Goal: Task Accomplishment & Management: Complete application form

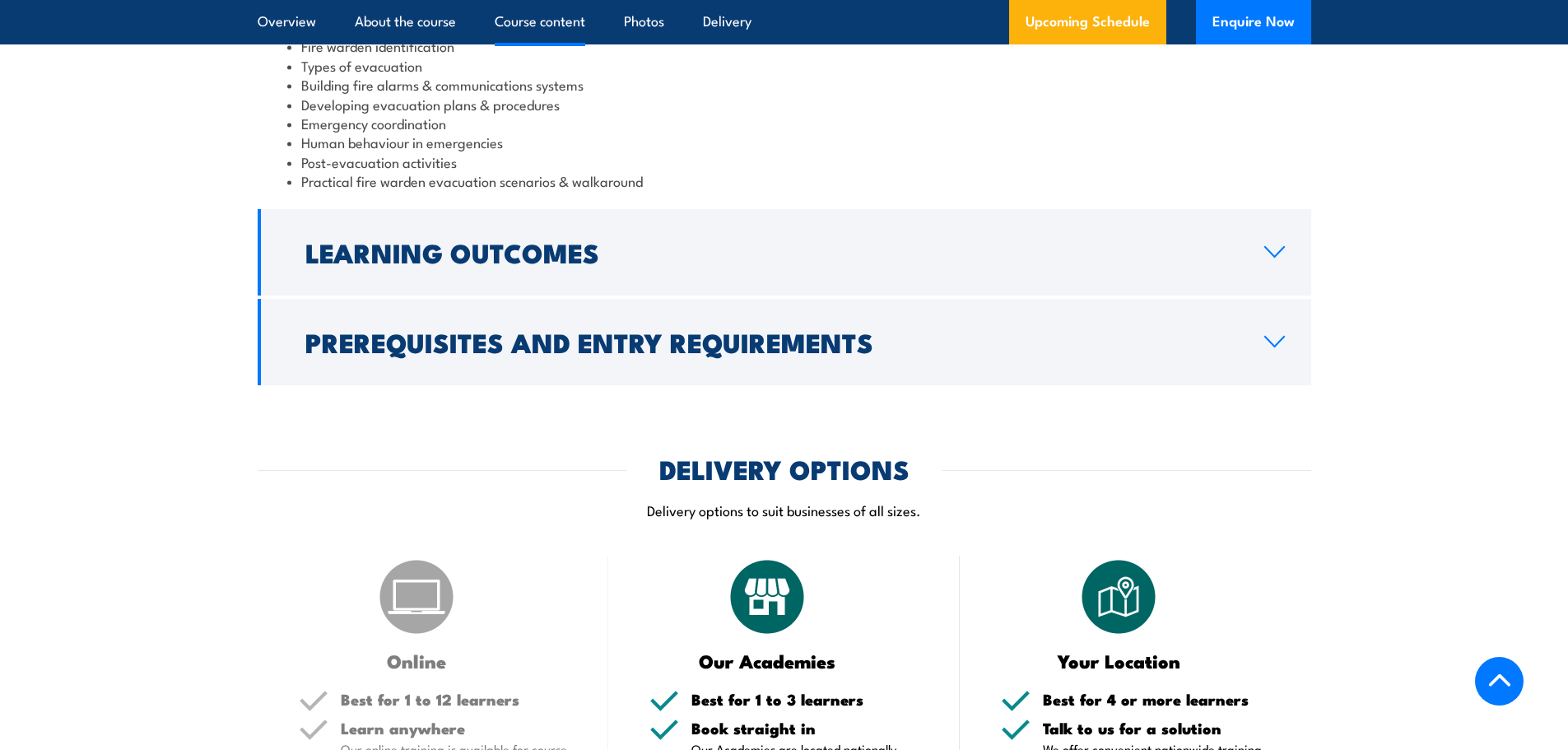
scroll to position [1975, 0]
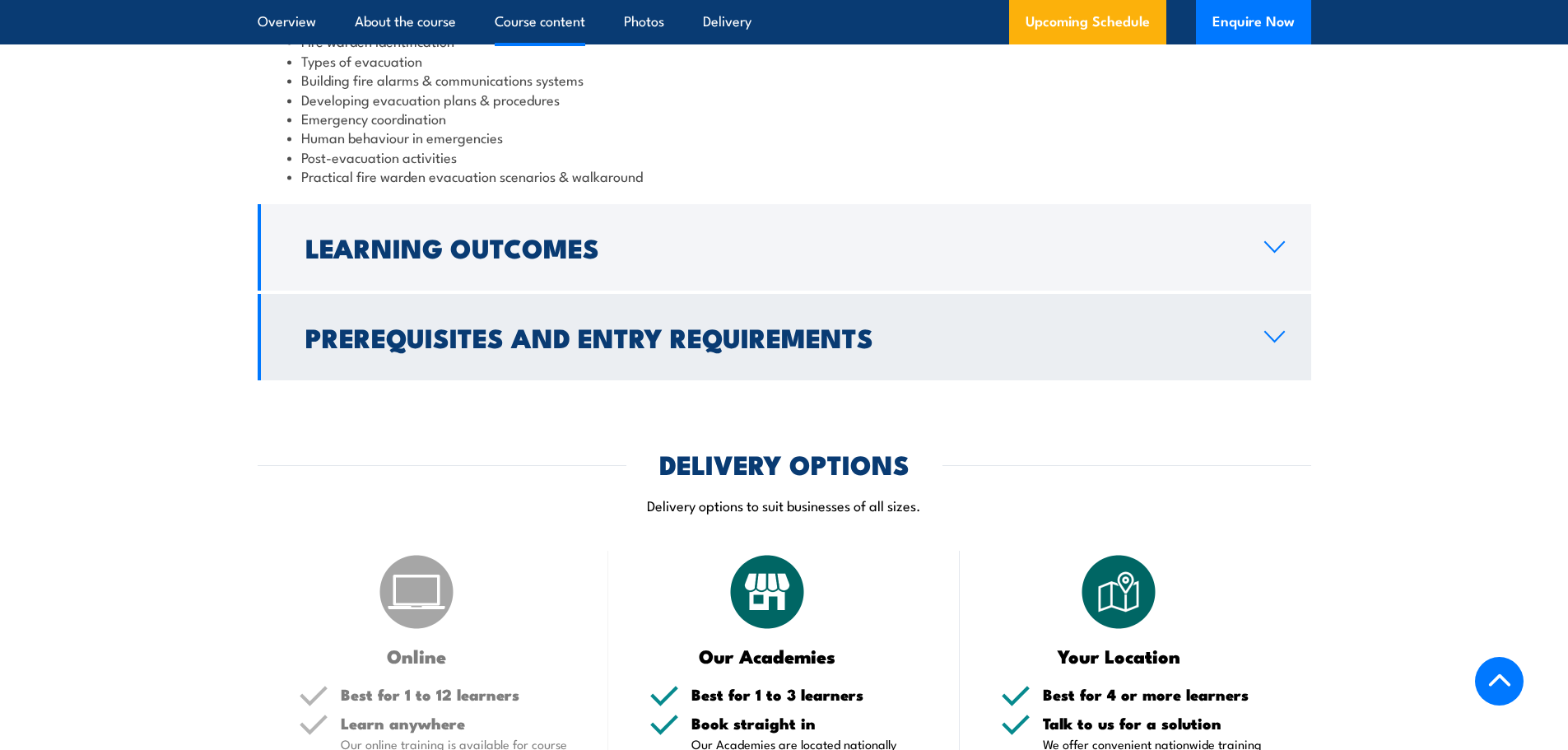
click at [1013, 329] on h2 "Prerequisites and Entry Requirements" at bounding box center [771, 337] width 933 height 23
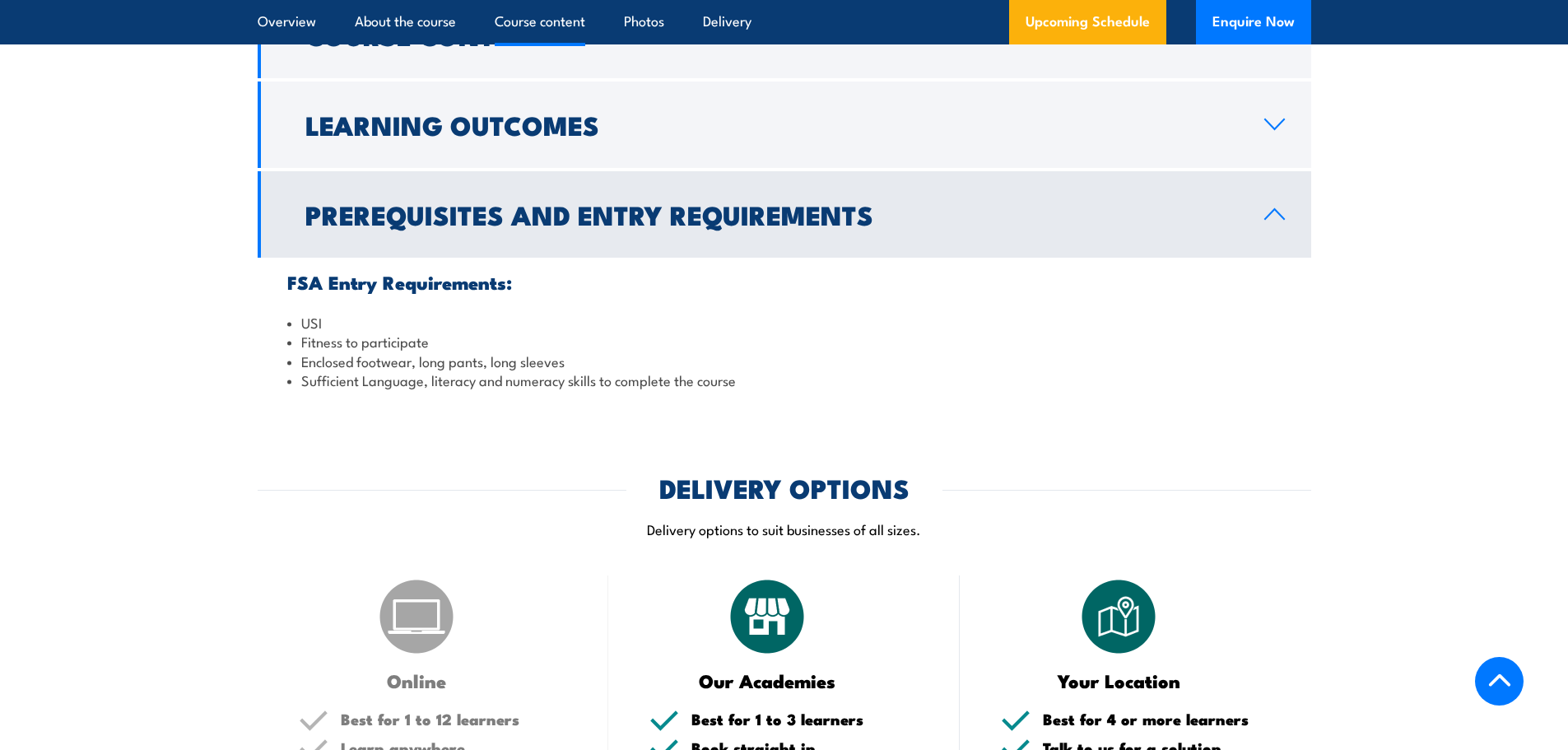
scroll to position [1725, 0]
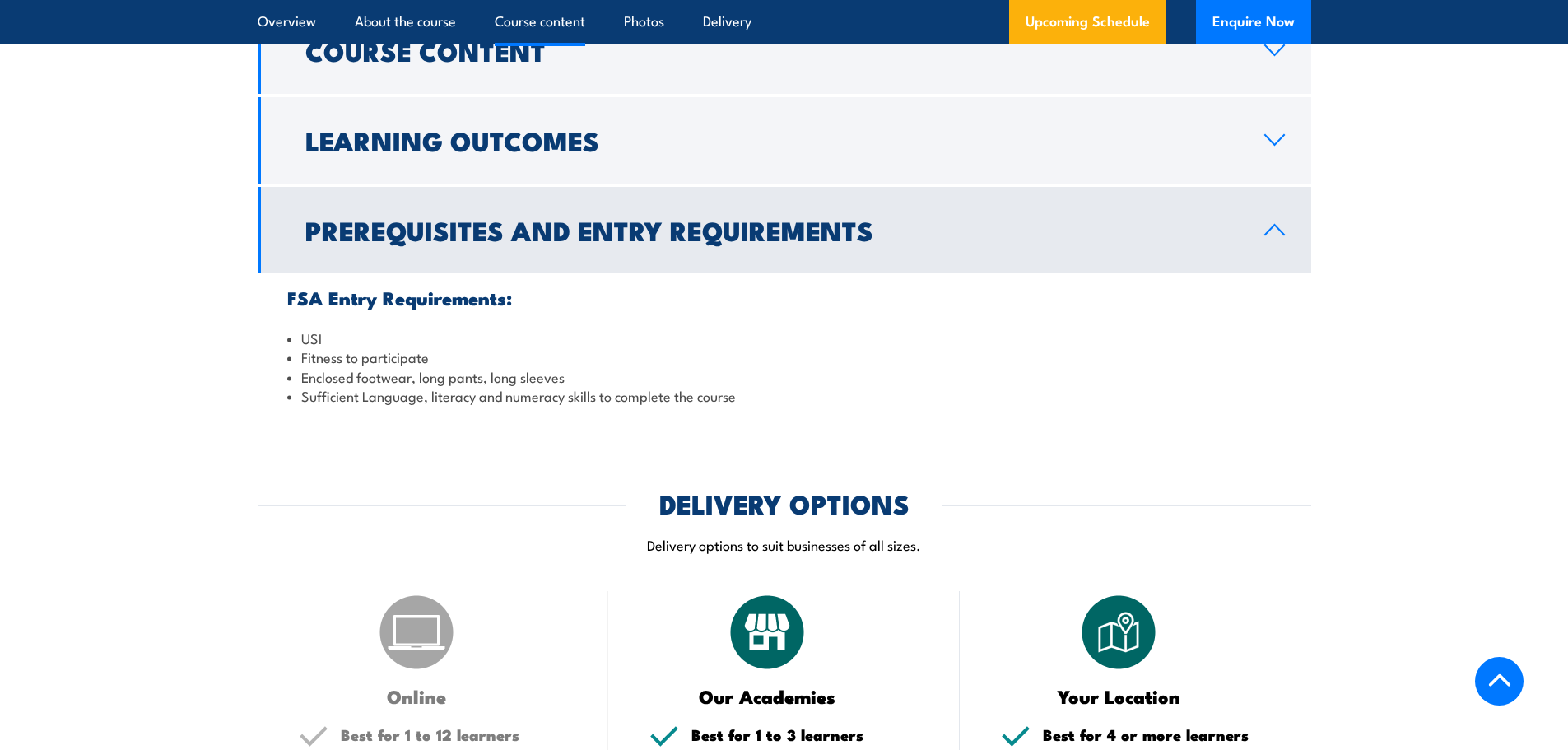
click at [1057, 251] on link "Prerequisites and Entry Requirements" at bounding box center [784, 230] width 1053 height 87
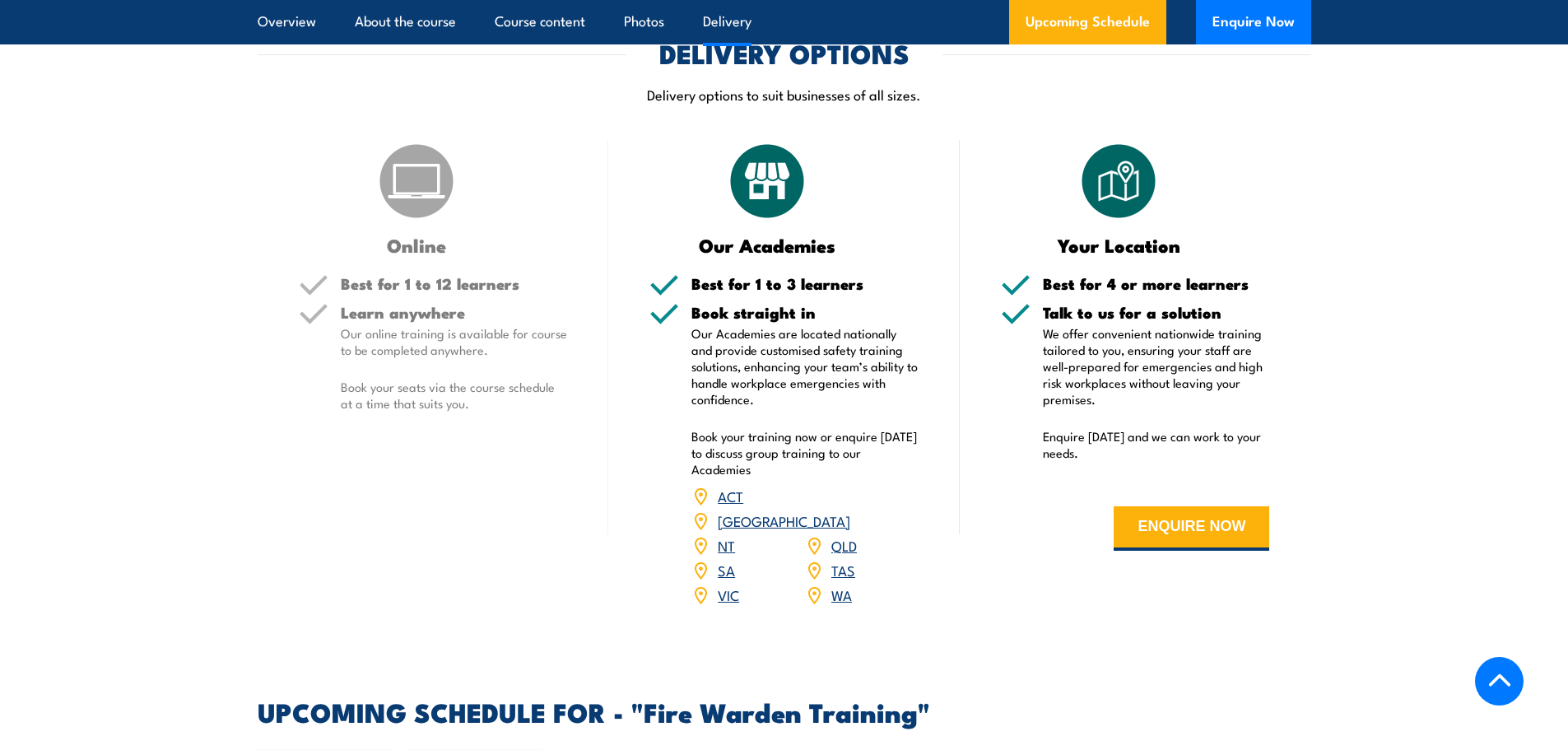
scroll to position [2054, 0]
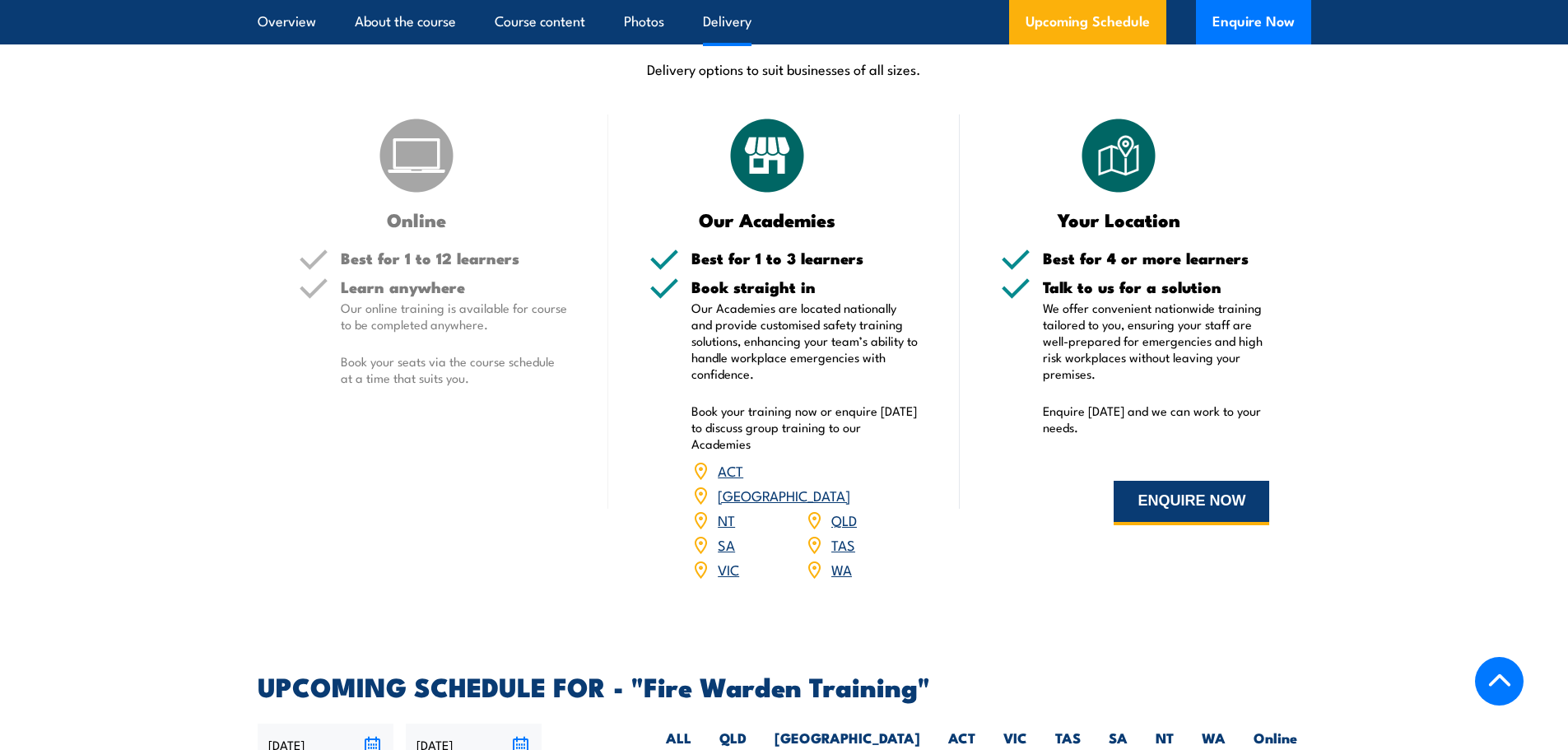
click at [1241, 506] on button "ENQUIRE NOW" at bounding box center [1192, 503] width 156 height 45
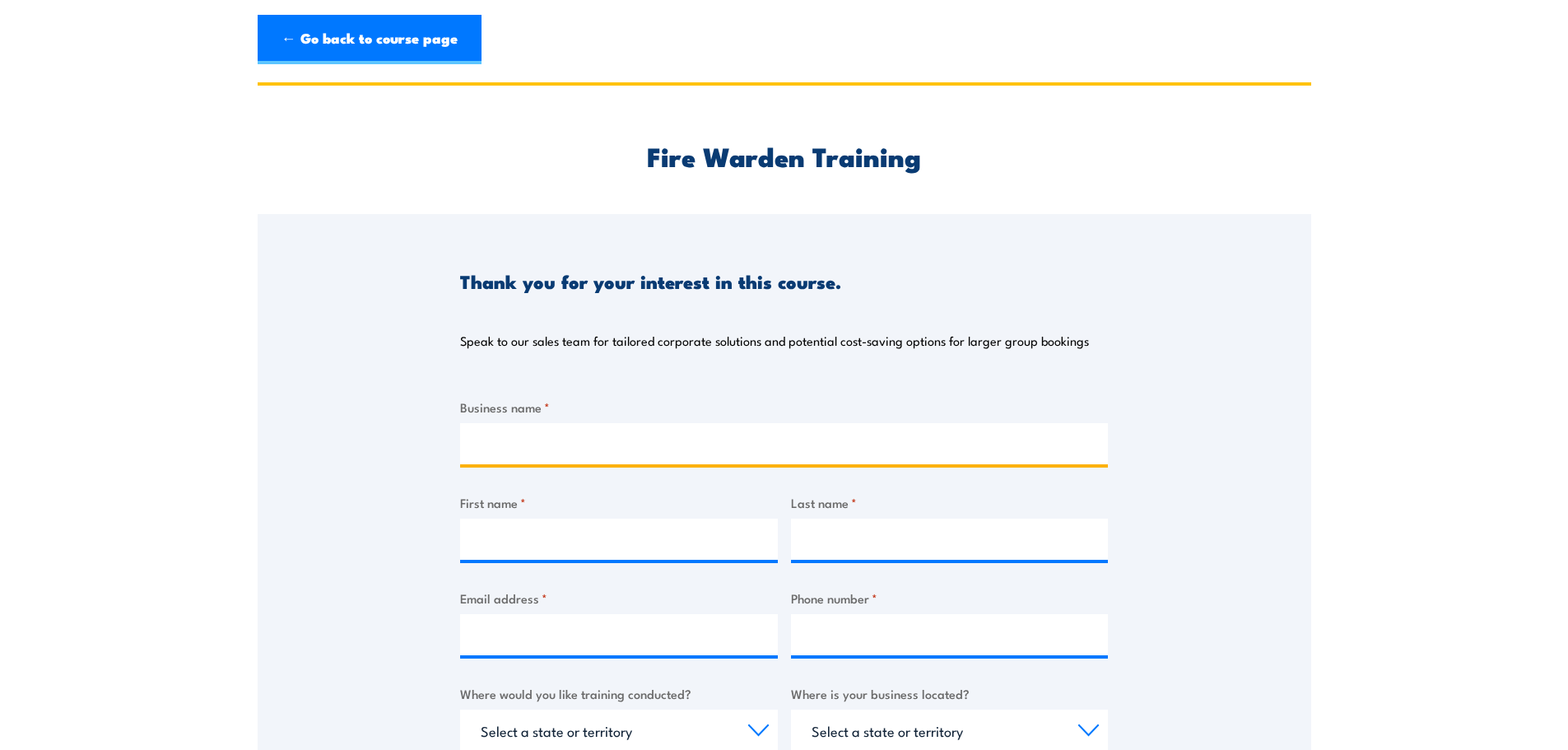
click at [780, 452] on input "Business name *" at bounding box center [784, 443] width 648 height 41
type input "Sydney Rowing Club"
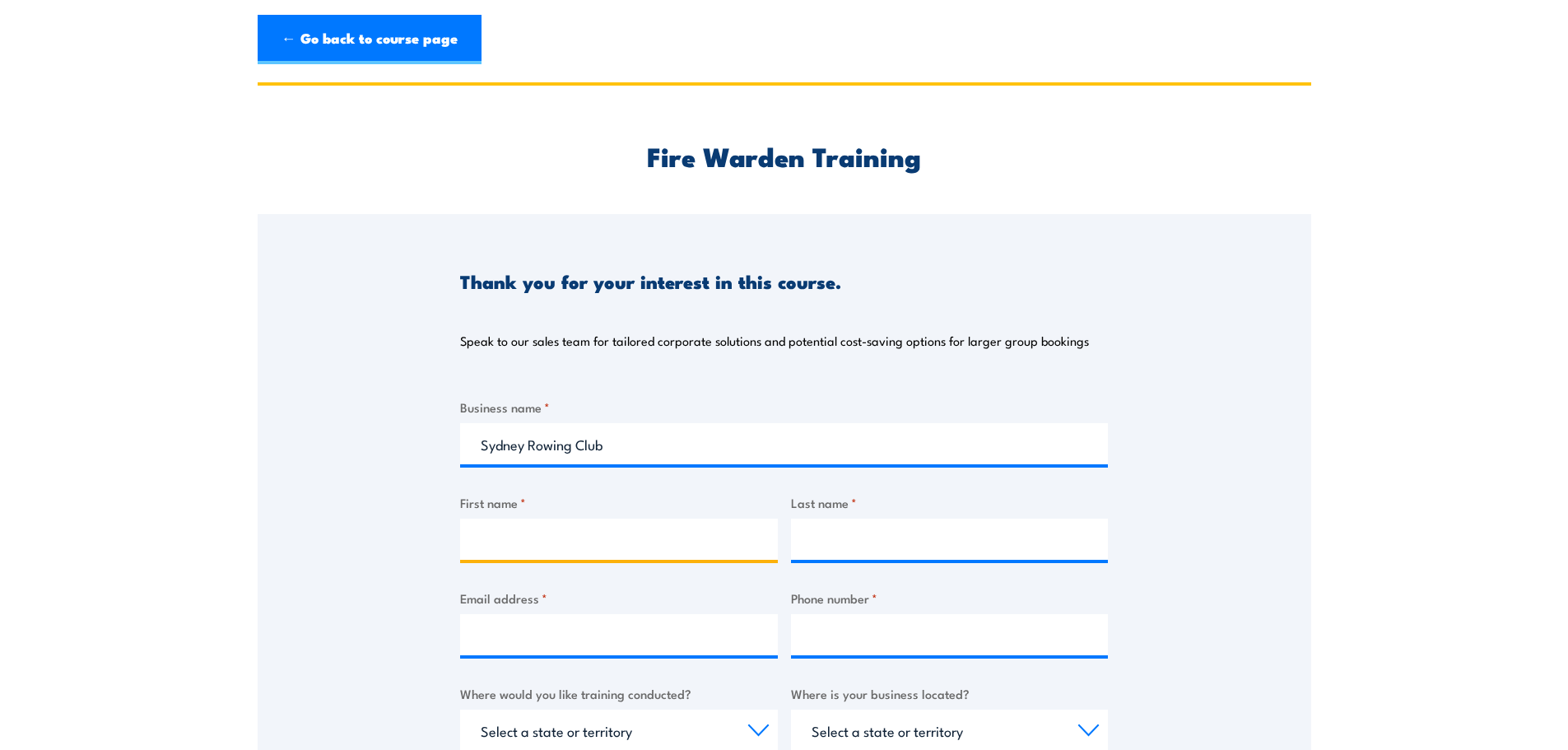
type input "[PERSON_NAME]"
type input "Ommundson"
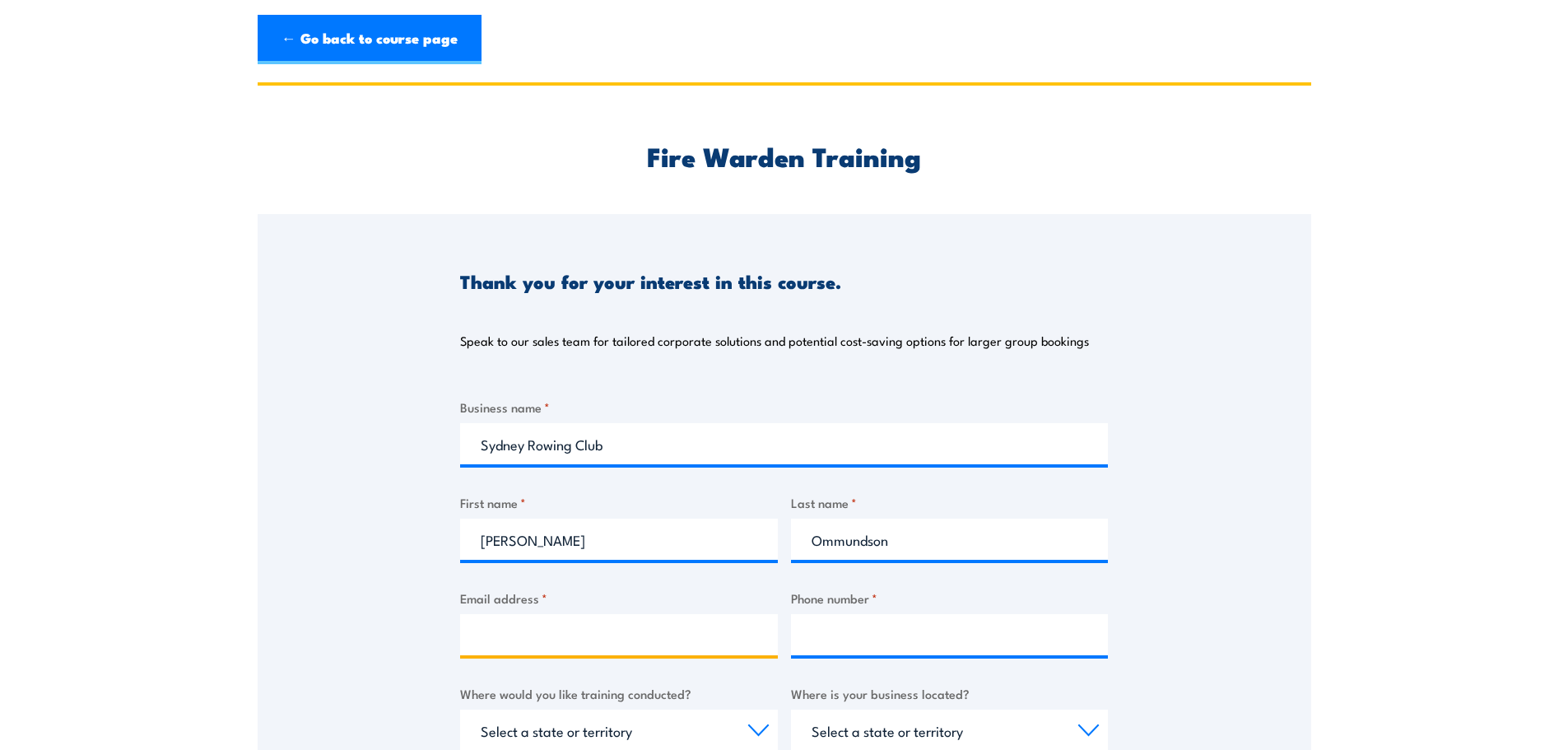
type input "[PERSON_NAME][EMAIL_ADDRESS][PERSON_NAME][DOMAIN_NAME]"
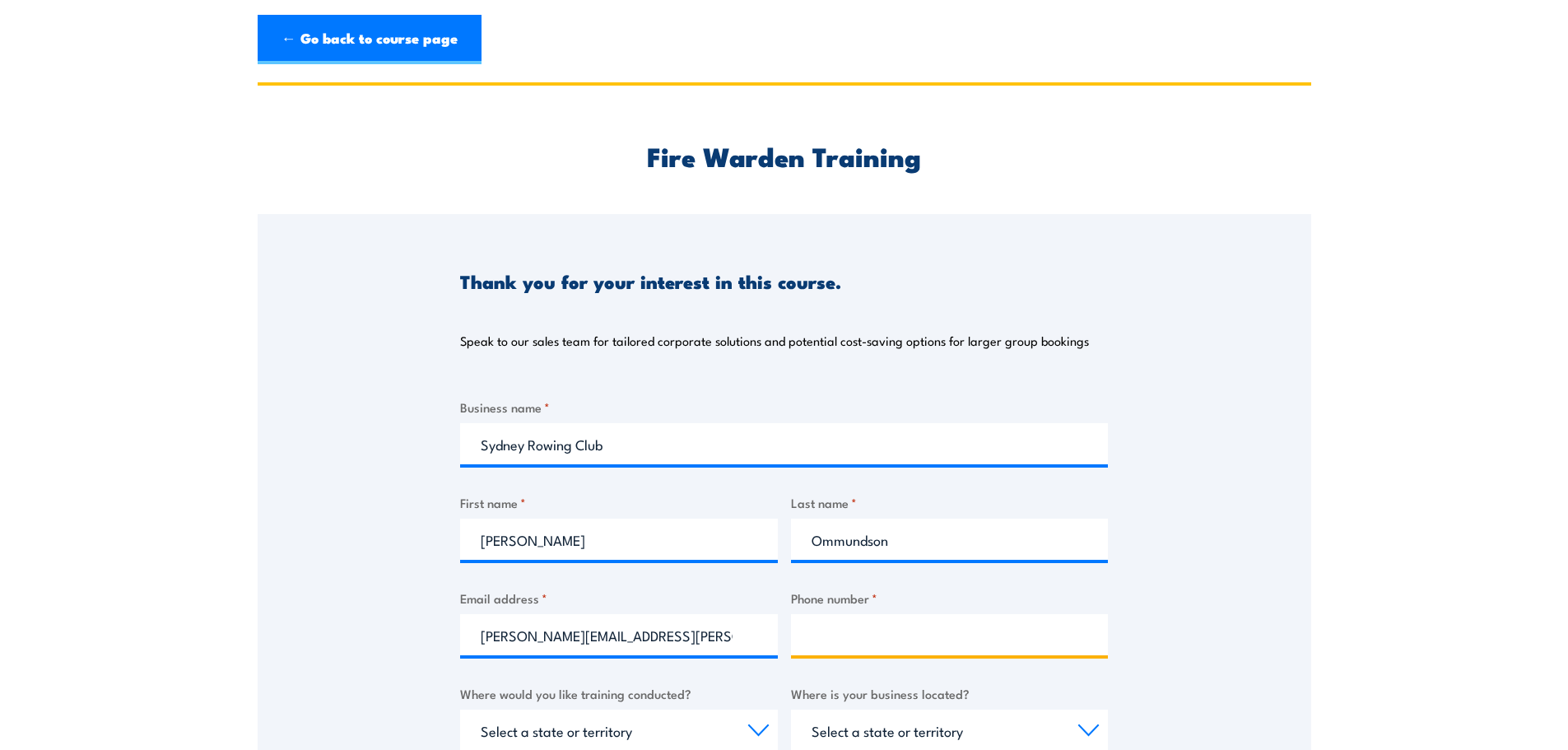
type input "97121199"
select select "[GEOGRAPHIC_DATA]"
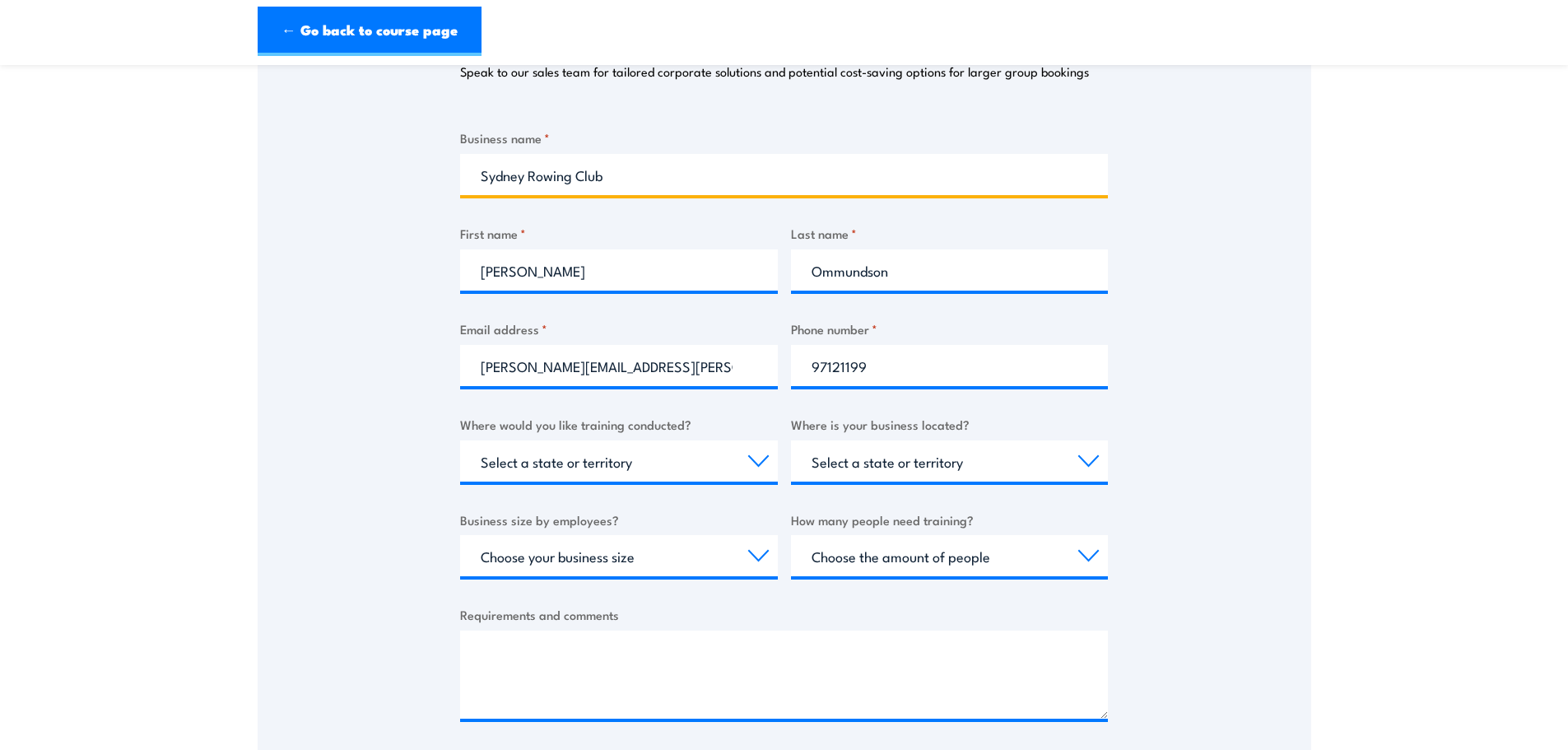
scroll to position [302, 0]
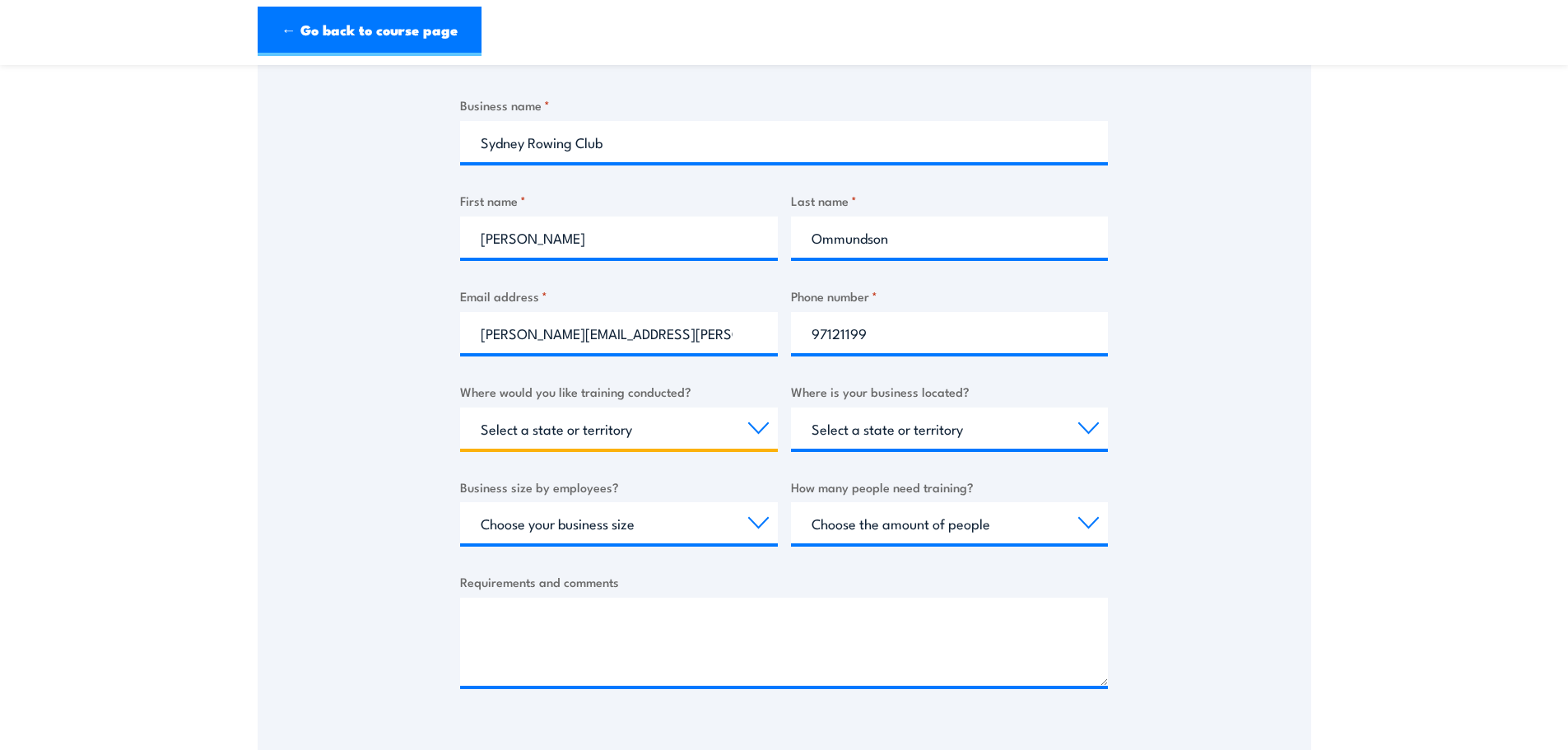
click at [656, 431] on select "Select a state or territory Nationally - multiple locations [GEOGRAPHIC_DATA] […" at bounding box center [619, 428] width 318 height 41
click at [460, 407] on select "Select a state or territory Nationally - multiple locations [GEOGRAPHIC_DATA] […" at bounding box center [619, 428] width 318 height 41
click at [937, 431] on select "Select a state or territory [GEOGRAPHIC_DATA] [GEOGRAPHIC_DATA] [GEOGRAPHIC_DAT…" at bounding box center [950, 428] width 318 height 41
click at [737, 524] on select "Choose your business size 1 to 19 20 to 199 200+" at bounding box center [619, 522] width 318 height 41
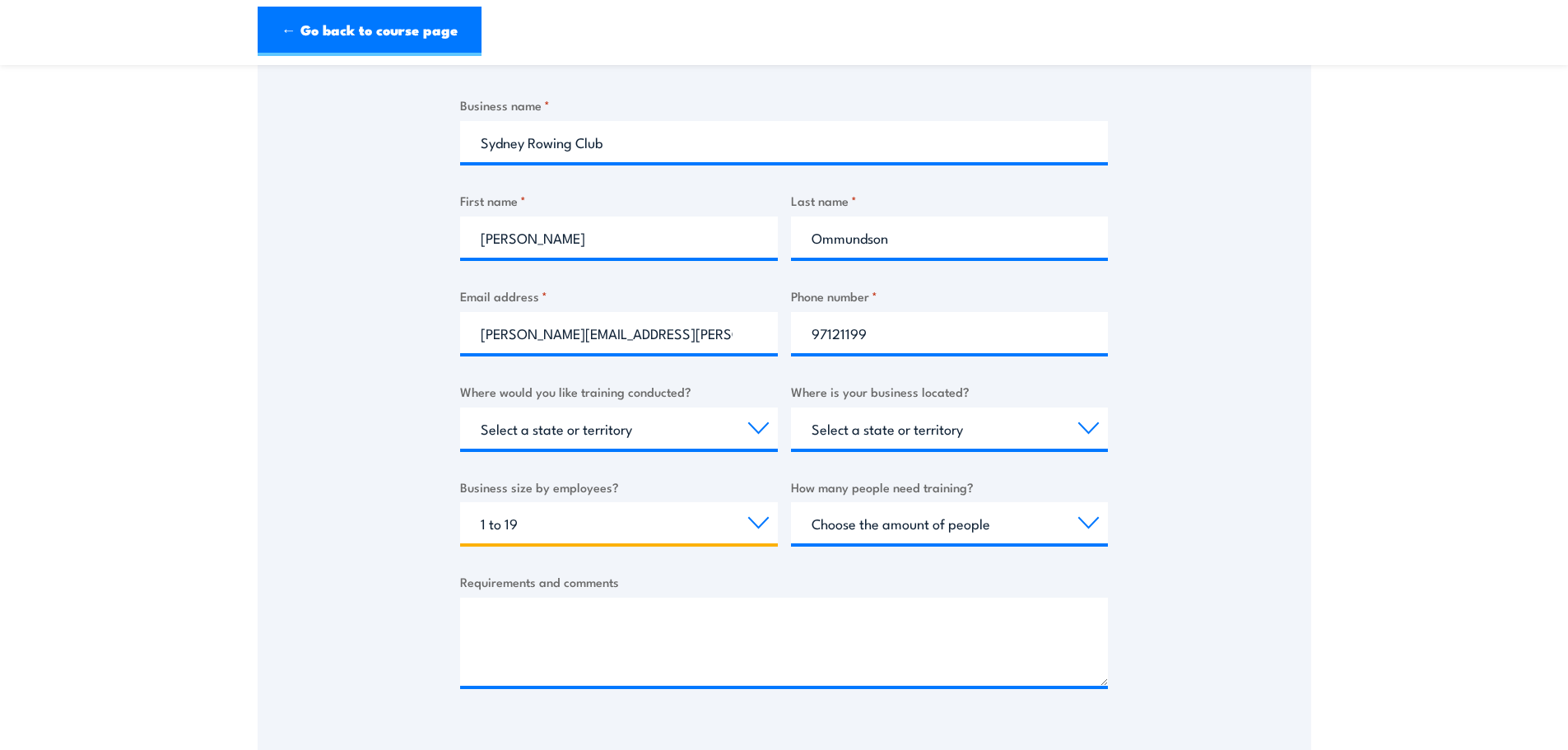
click at [460, 502] on select "Choose your business size 1 to 19 20 to 199 200+" at bounding box center [619, 522] width 318 height 41
click at [749, 519] on select "Choose your business size 1 to 19 20 to 199 200+" at bounding box center [619, 522] width 318 height 41
select select "20 to 199"
click at [460, 502] on select "Choose your business size 1 to 19 20 to 199 200+" at bounding box center [619, 522] width 318 height 41
click at [1020, 527] on select "Choose the amount of people 1 to 4 5 to 19 20+" at bounding box center [950, 522] width 318 height 41
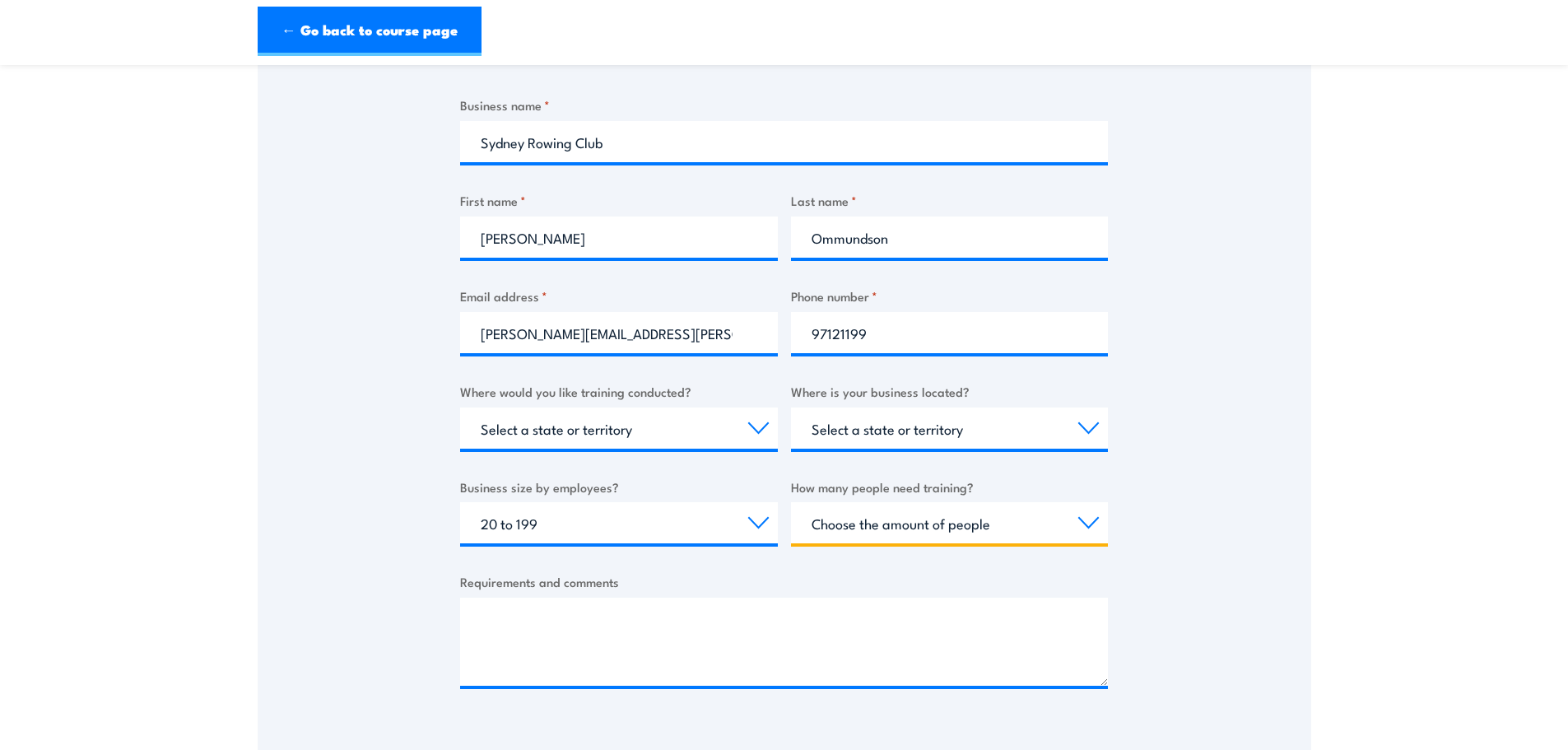
select select "5 to 19"
click at [791, 502] on select "Choose the amount of people 1 to 4 5 to 19 20+" at bounding box center [950, 522] width 318 height 41
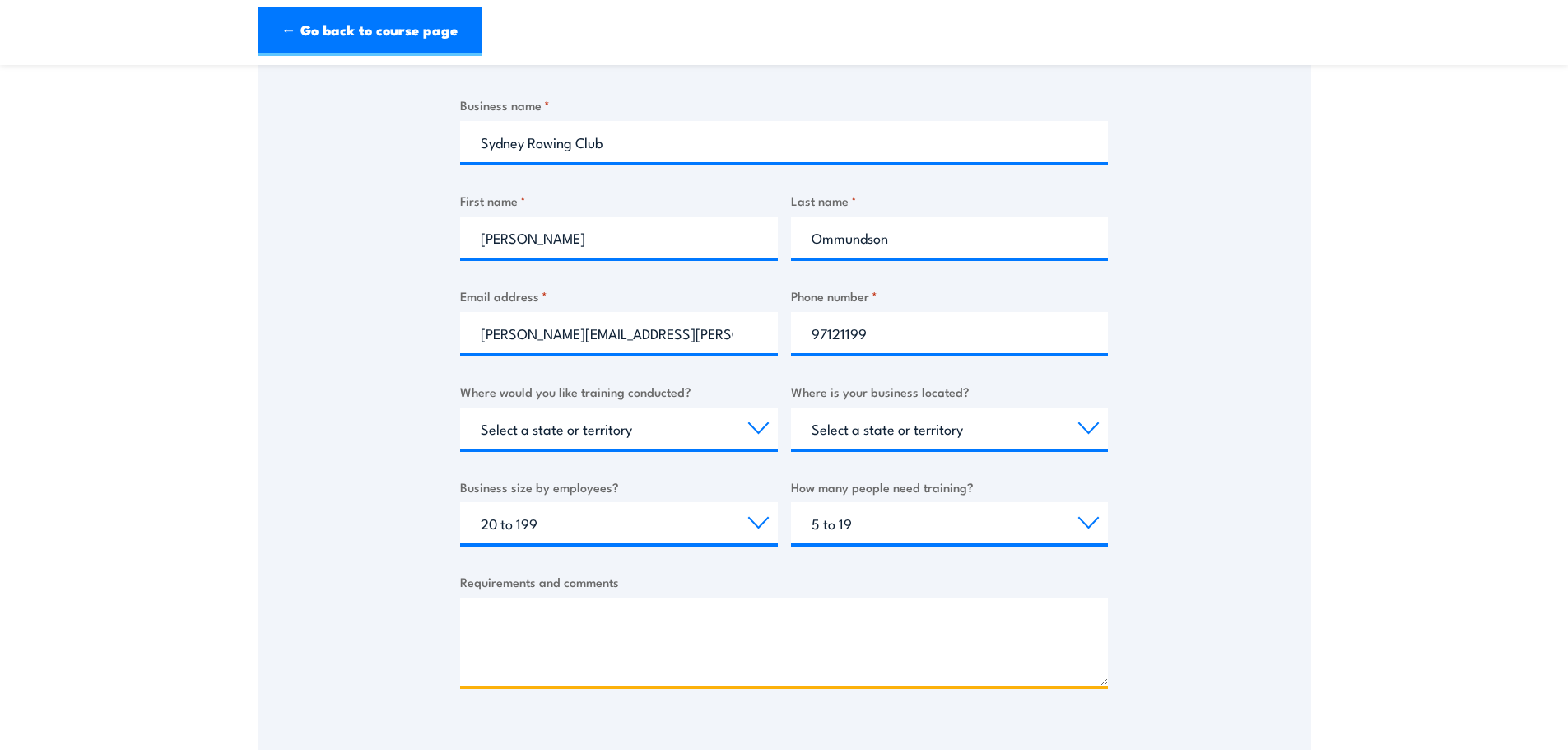
click at [736, 612] on textarea "Requirements and comments" at bounding box center [784, 641] width 648 height 88
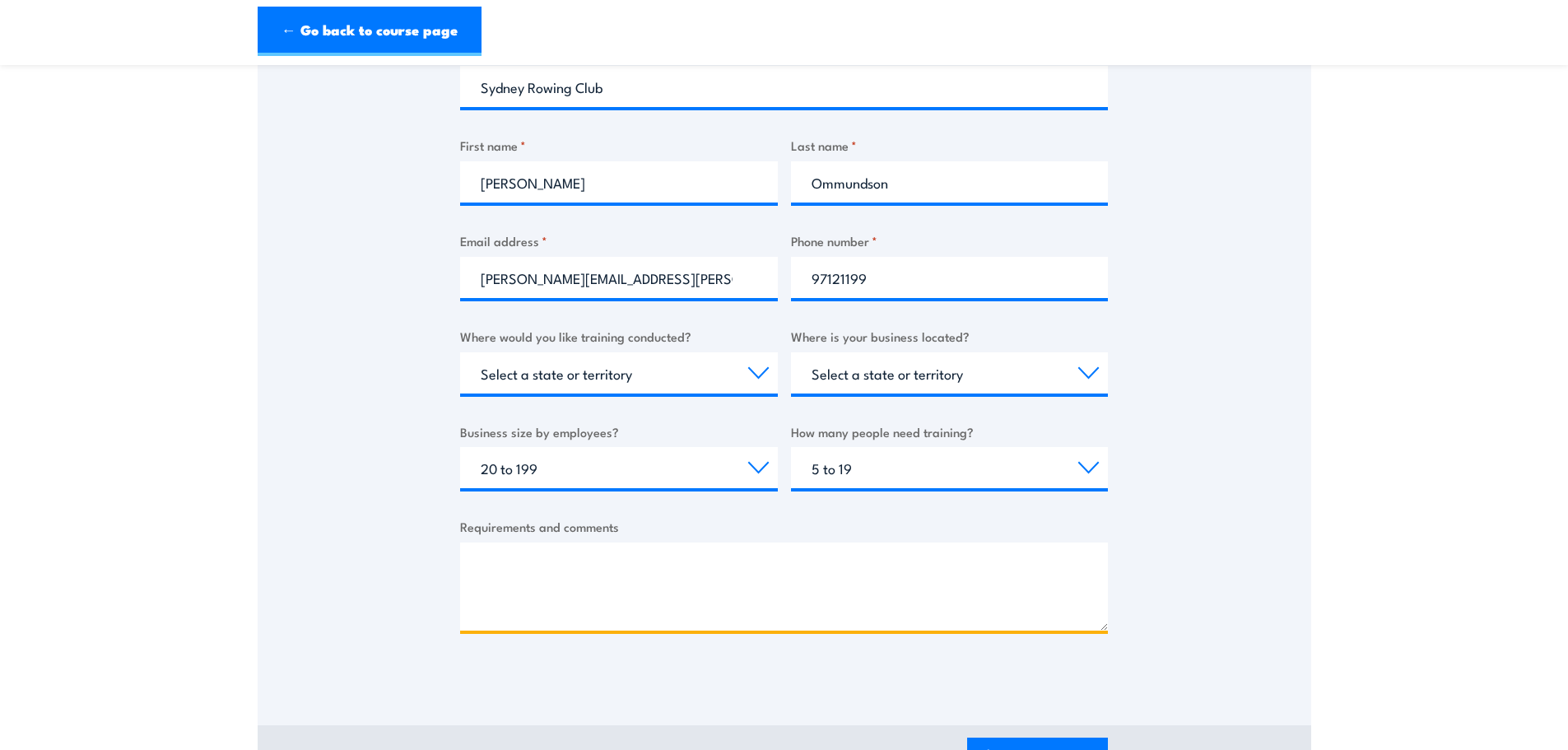
scroll to position [356, 0]
type textarea "Hi Team, our current providers come in once every 6 months f"
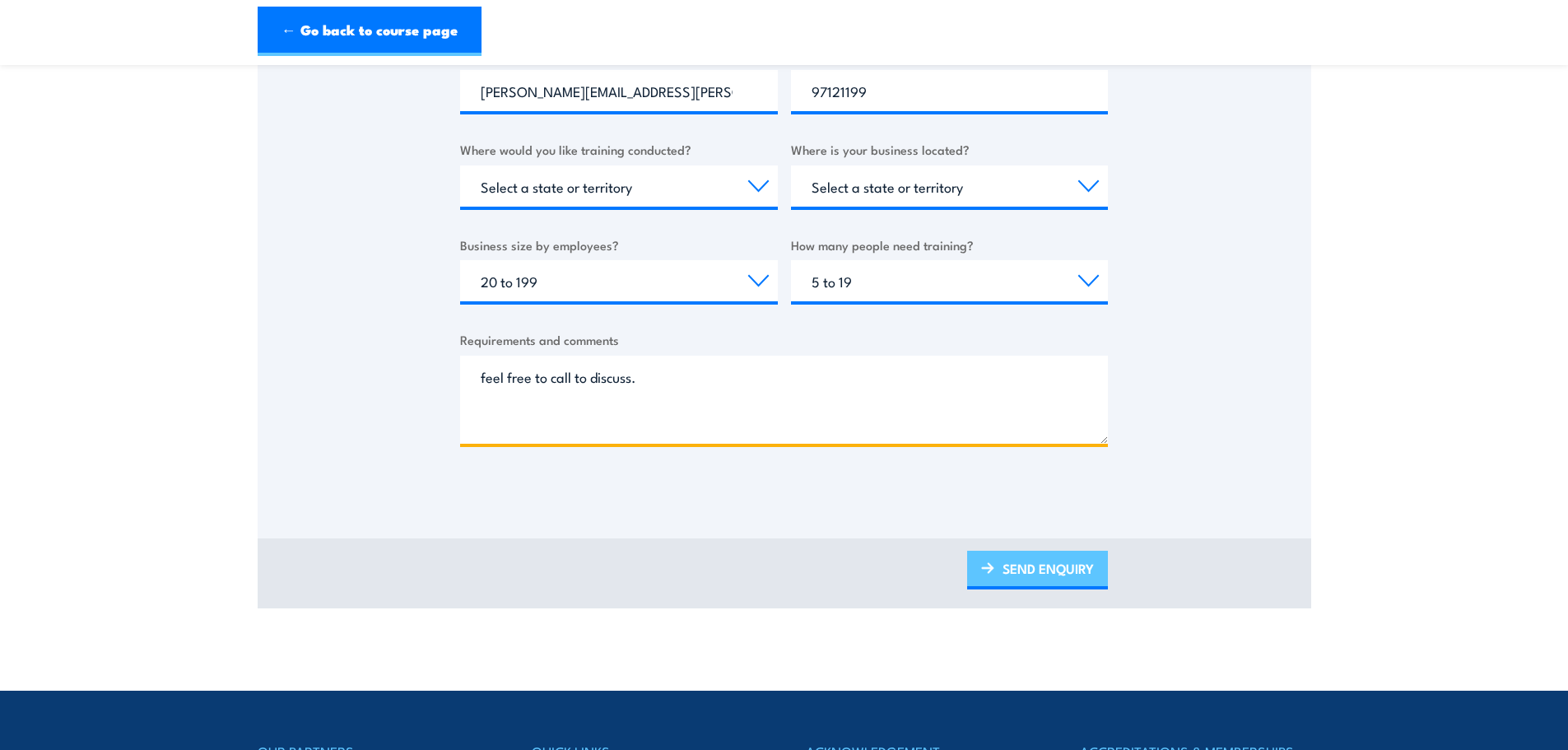
scroll to position [549, 0]
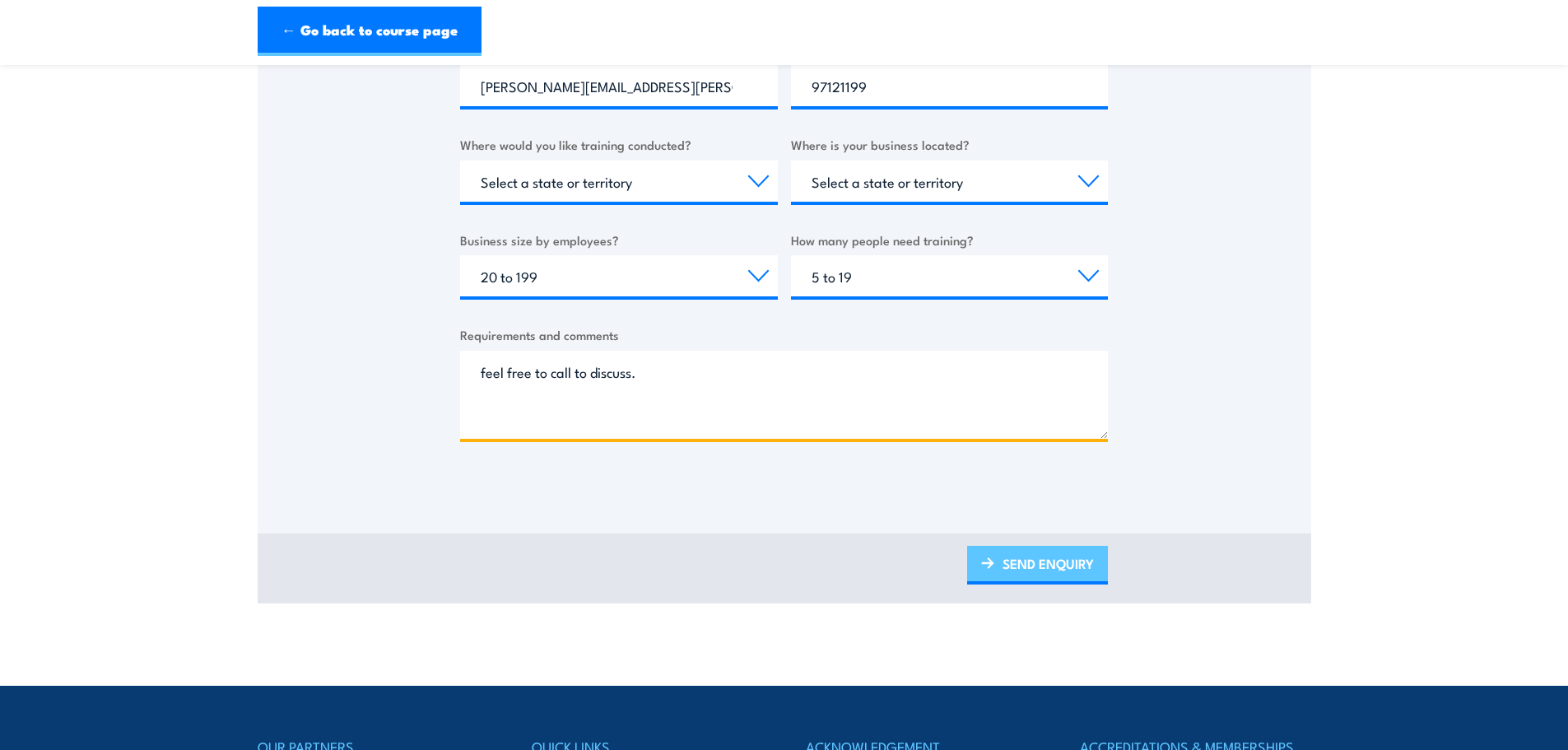
type textarea "feel free to call to discuss."
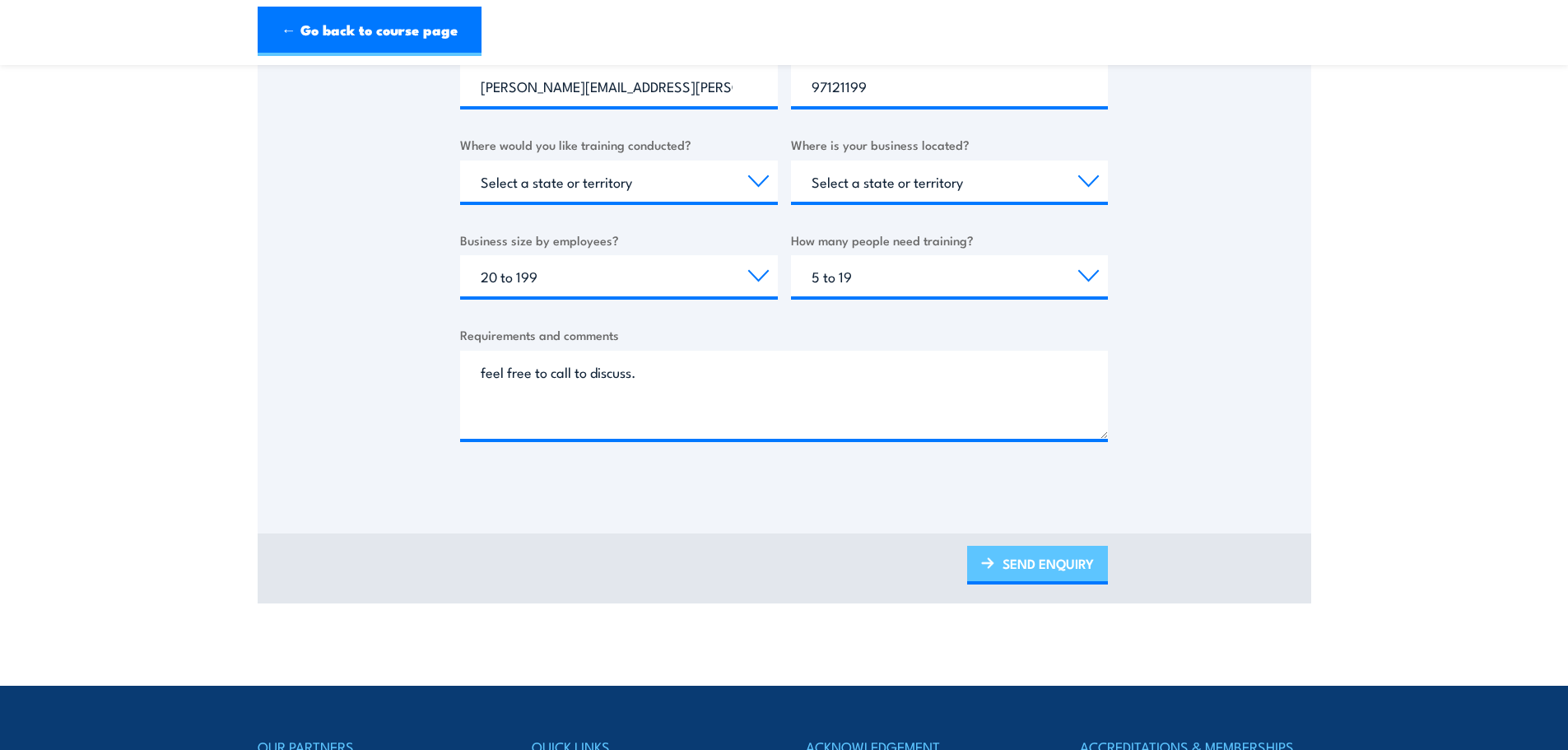
click at [1007, 571] on link "SEND ENQUIRY" at bounding box center [1038, 565] width 140 height 39
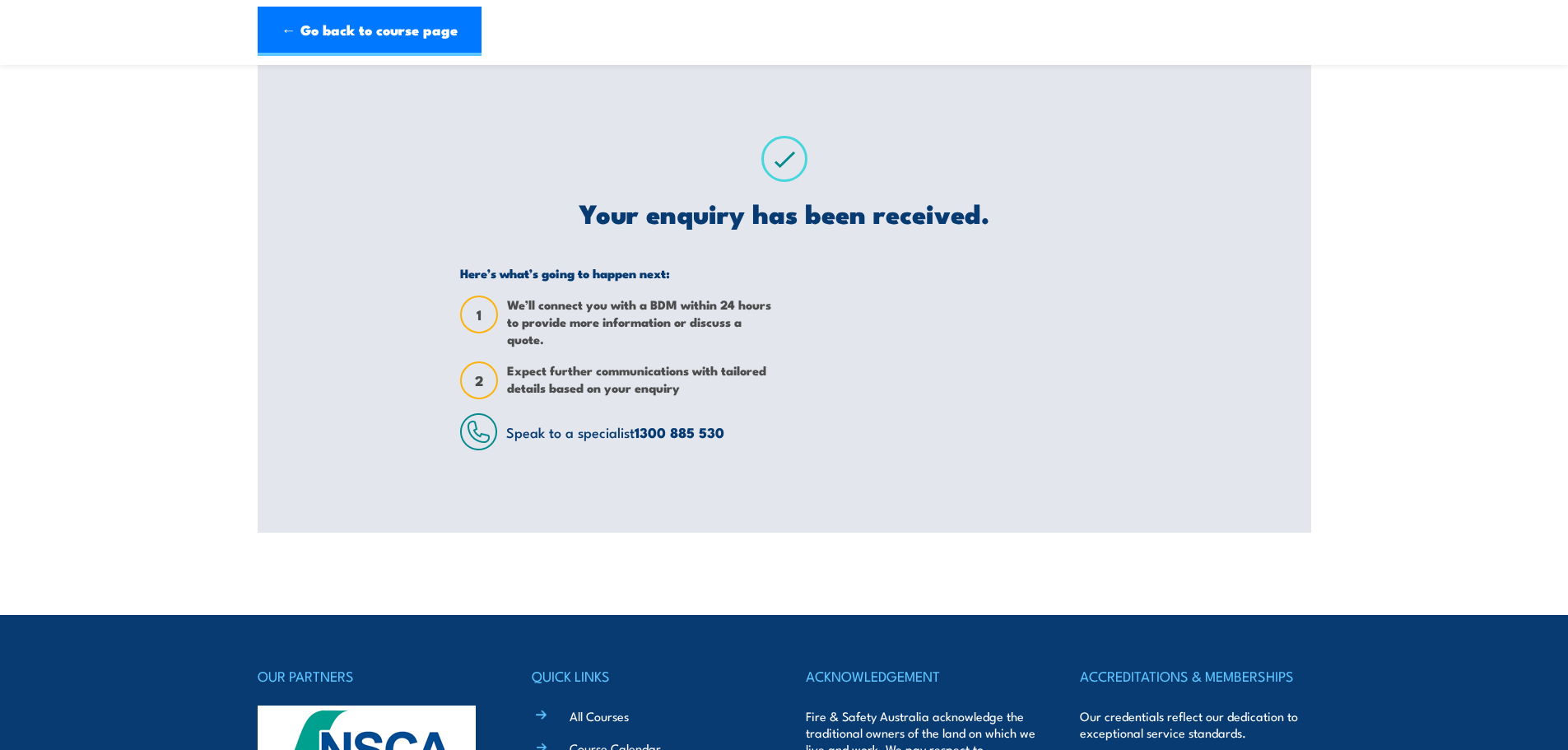
scroll to position [0, 0]
